Goal: Transaction & Acquisition: Purchase product/service

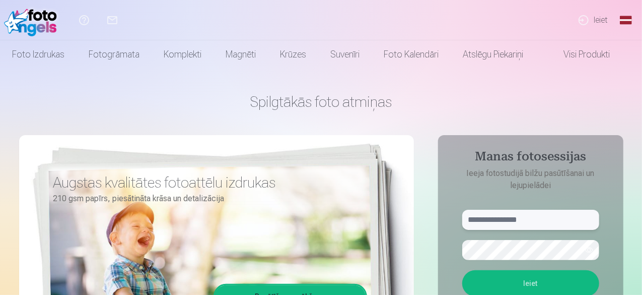
click at [473, 219] on input "text" at bounding box center [530, 220] width 137 height 20
type input "**********"
click at [521, 284] on button "Ieiet" at bounding box center [530, 283] width 137 height 26
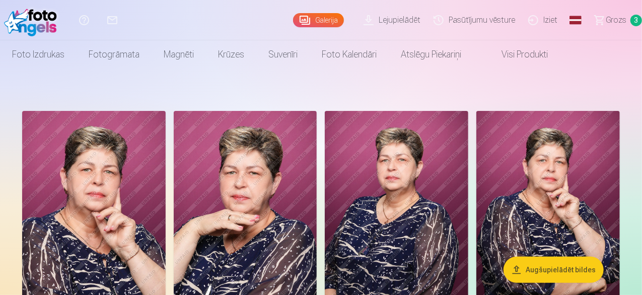
click at [607, 18] on span "Grozs" at bounding box center [616, 20] width 21 height 12
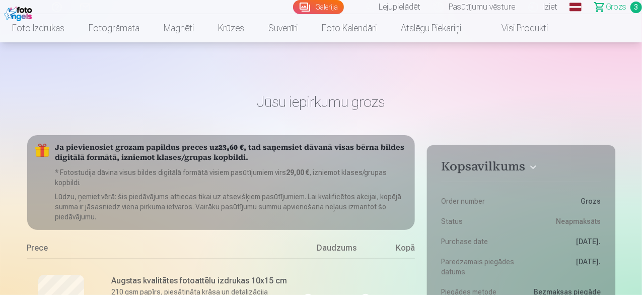
scroll to position [50, 0]
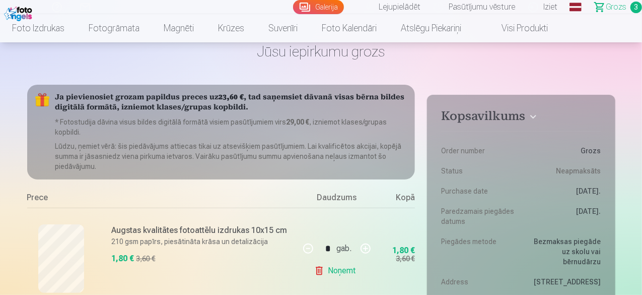
click at [293, 7] on link "Galerija" at bounding box center [318, 7] width 51 height 14
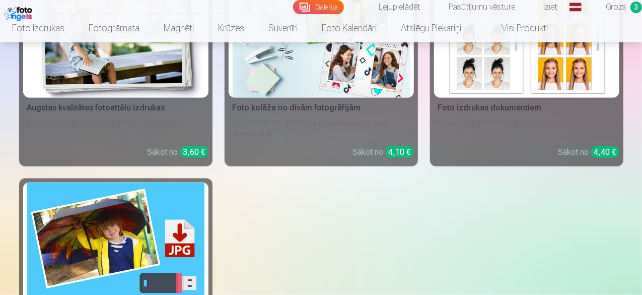
scroll to position [655, 0]
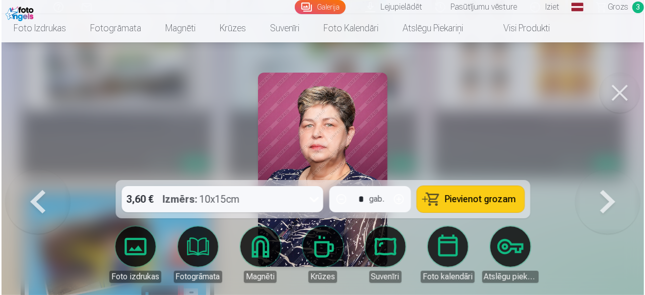
scroll to position [656, 0]
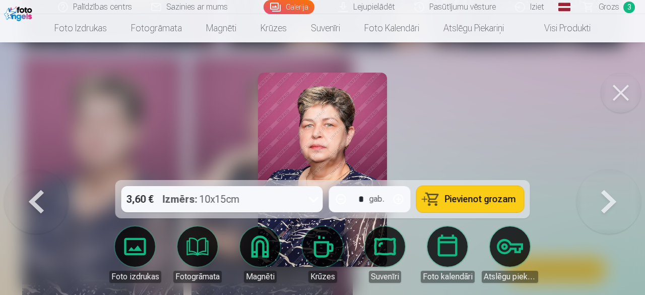
click at [474, 199] on span "Pievienot grozam" at bounding box center [480, 198] width 71 height 9
click at [608, 7] on span "Grozs" at bounding box center [608, 7] width 21 height 12
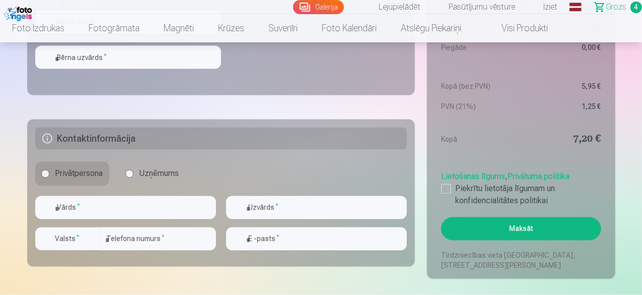
scroll to position [756, 0]
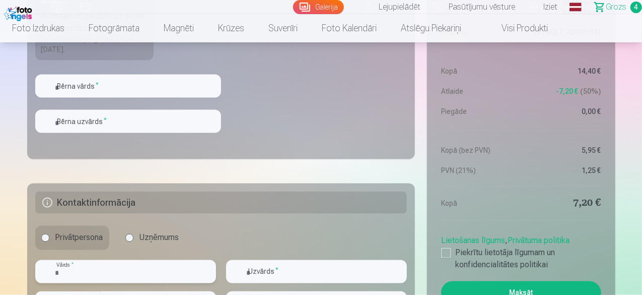
drag, startPoint x: 55, startPoint y: 270, endPoint x: 74, endPoint y: 266, distance: 18.5
click at [56, 270] on input "text" at bounding box center [125, 271] width 181 height 23
type input "****"
type input "******"
type input "********"
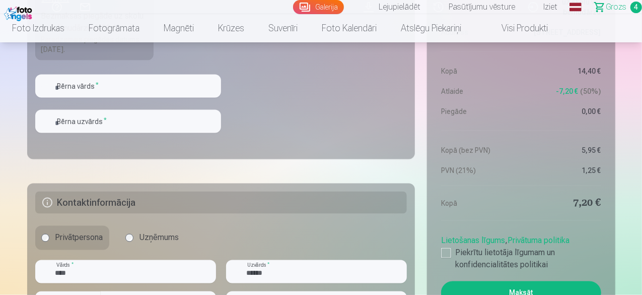
type input "**********"
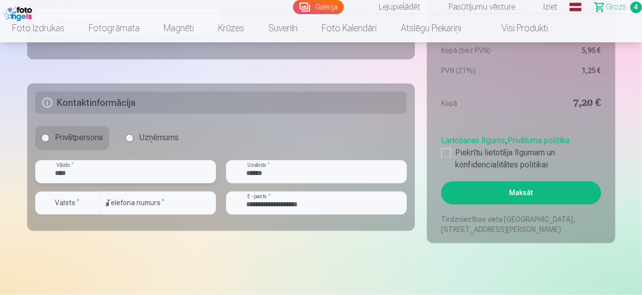
scroll to position [856, 0]
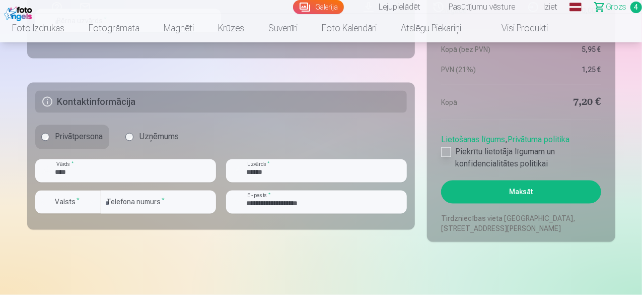
click at [445, 151] on div at bounding box center [446, 152] width 10 height 10
click at [525, 189] on button "Maksāt" at bounding box center [521, 191] width 160 height 23
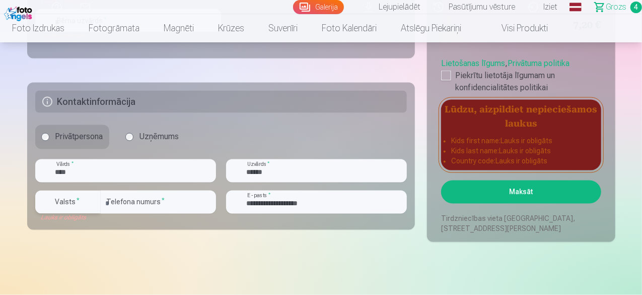
click at [90, 199] on div "button" at bounding box center [93, 202] width 12 height 12
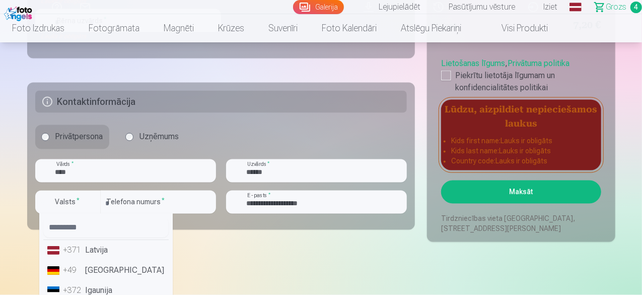
click at [93, 247] on li "+371 Latvija" at bounding box center [105, 250] width 125 height 20
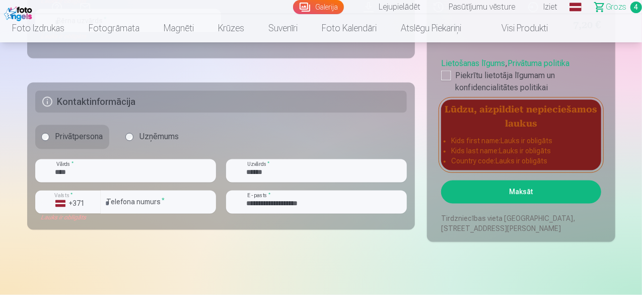
click at [496, 188] on button "Maksāt" at bounding box center [521, 191] width 160 height 23
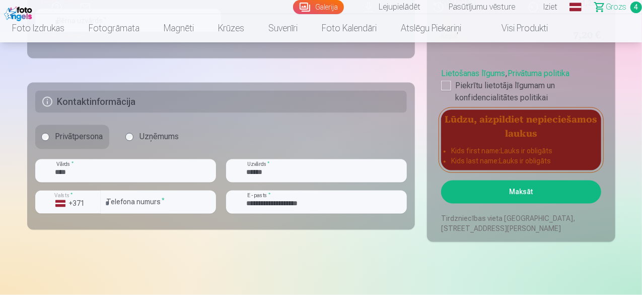
scroll to position [694, 0]
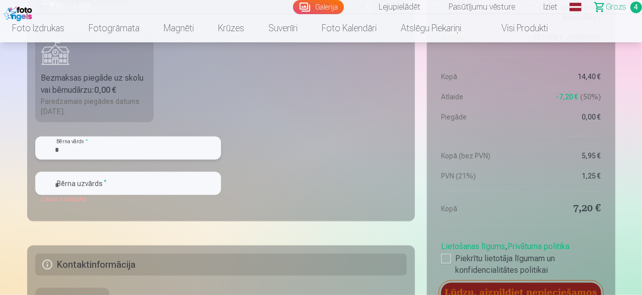
type input "*"
click at [71, 184] on input "text" at bounding box center [128, 183] width 186 height 23
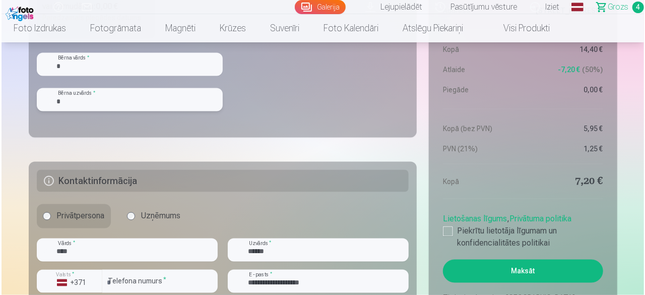
scroll to position [794, 0]
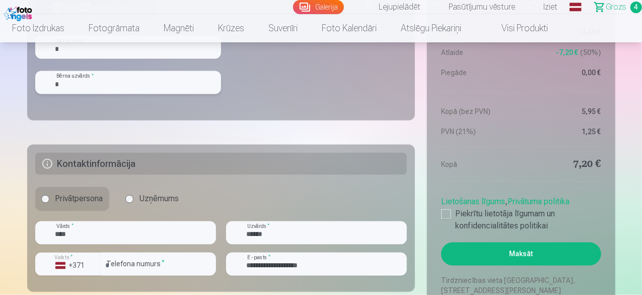
type input "*"
click at [500, 252] on button "Maksāt" at bounding box center [521, 253] width 160 height 23
